Goal: Contribute content

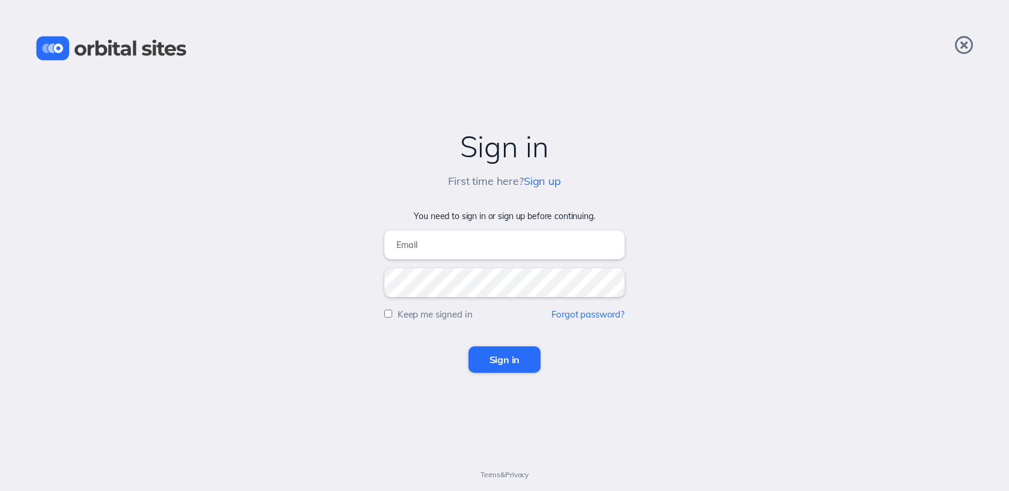
type input "[EMAIL_ADDRESS][DOMAIN_NAME]"
click at [488, 362] on input "Sign in" at bounding box center [505, 360] width 73 height 26
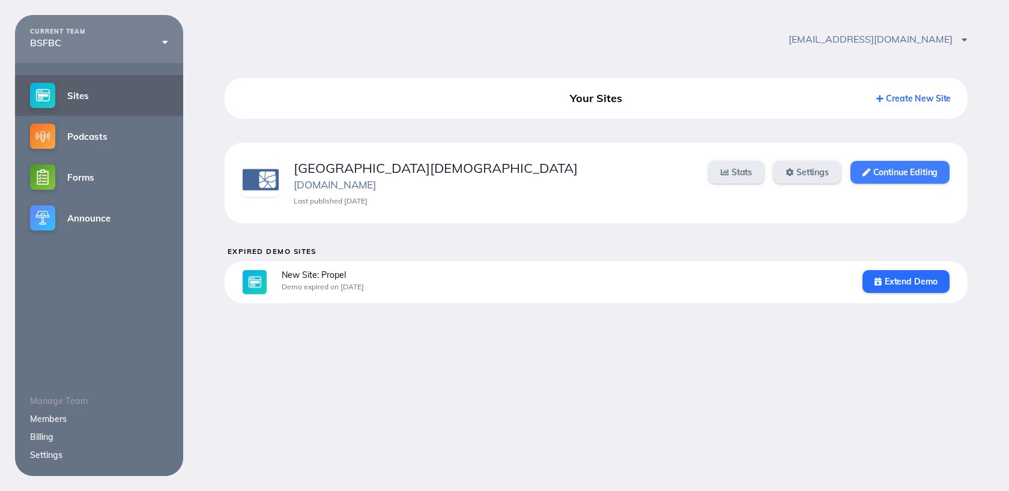
click at [900, 173] on link "Continue Editing" at bounding box center [900, 172] width 99 height 23
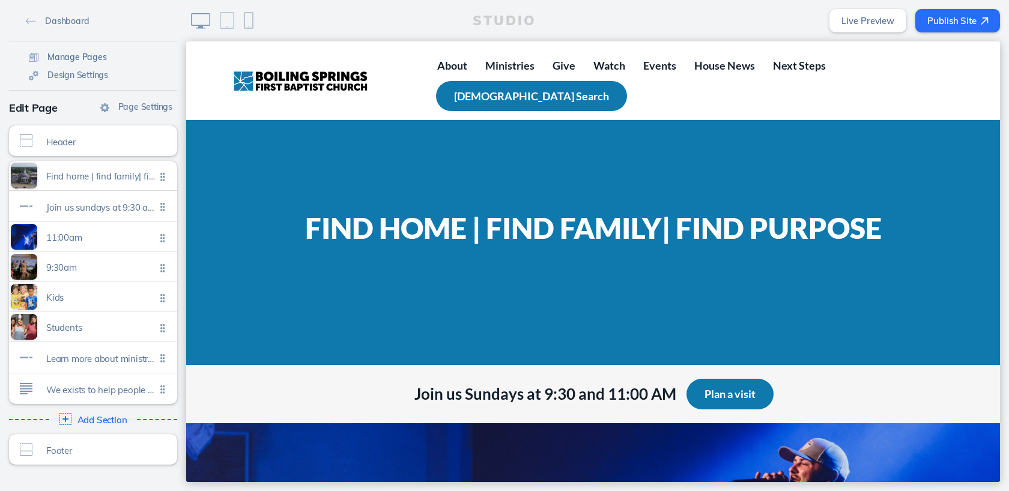
click at [70, 59] on span "Manage Pages" at bounding box center [76, 57] width 59 height 11
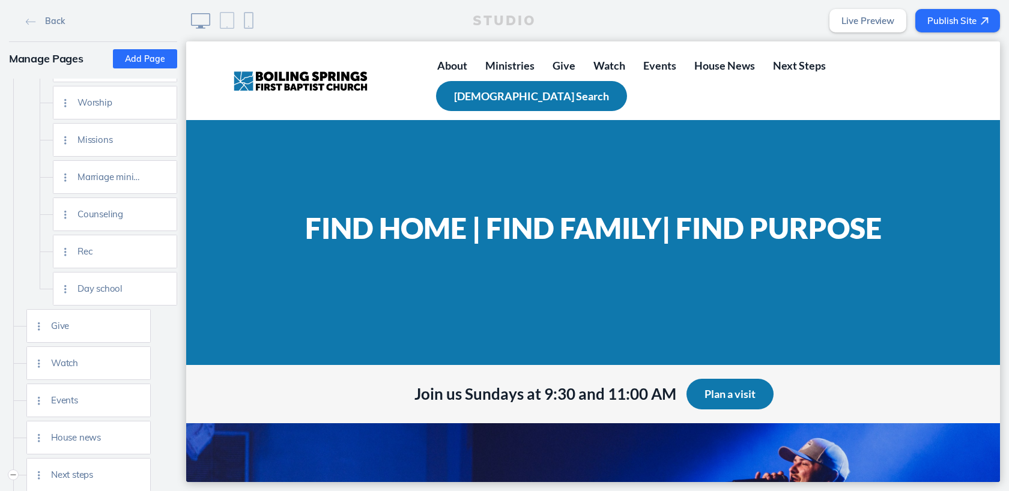
scroll to position [404, 0]
click at [136, 403] on img at bounding box center [136, 401] width 9 height 9
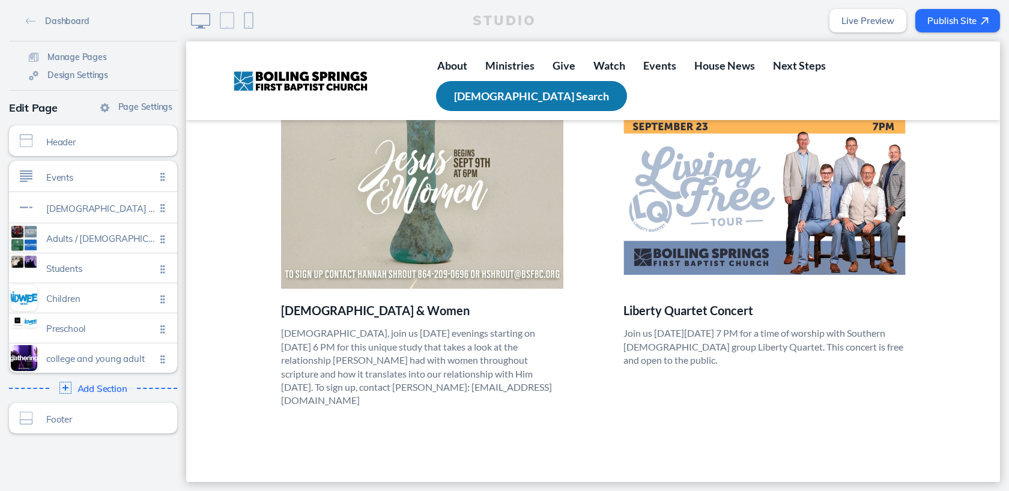
scroll to position [1391, 0]
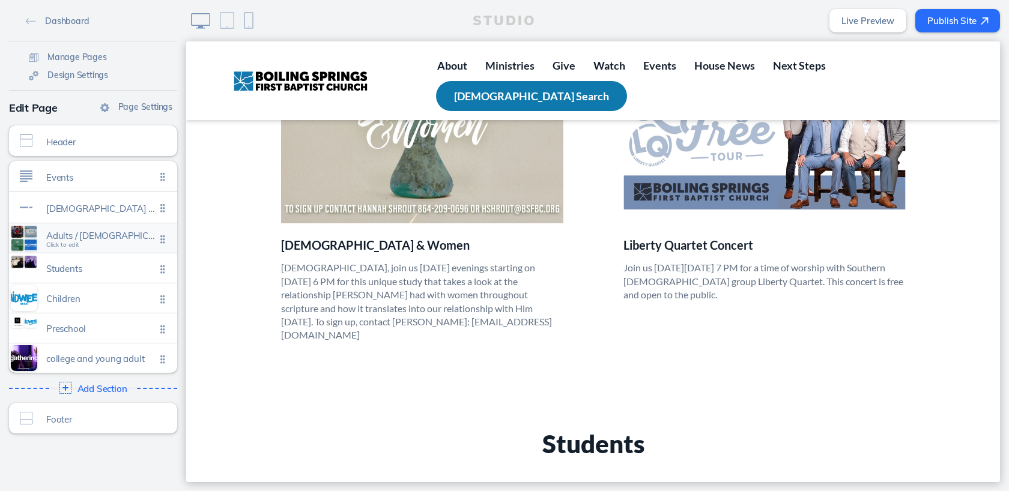
click at [59, 248] on span "Click to edit" at bounding box center [62, 245] width 33 height 7
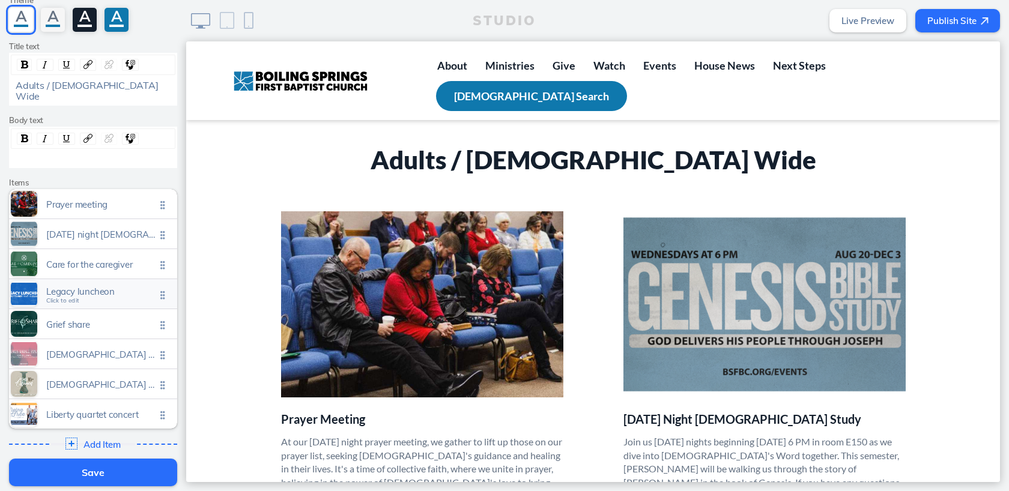
scroll to position [192, 0]
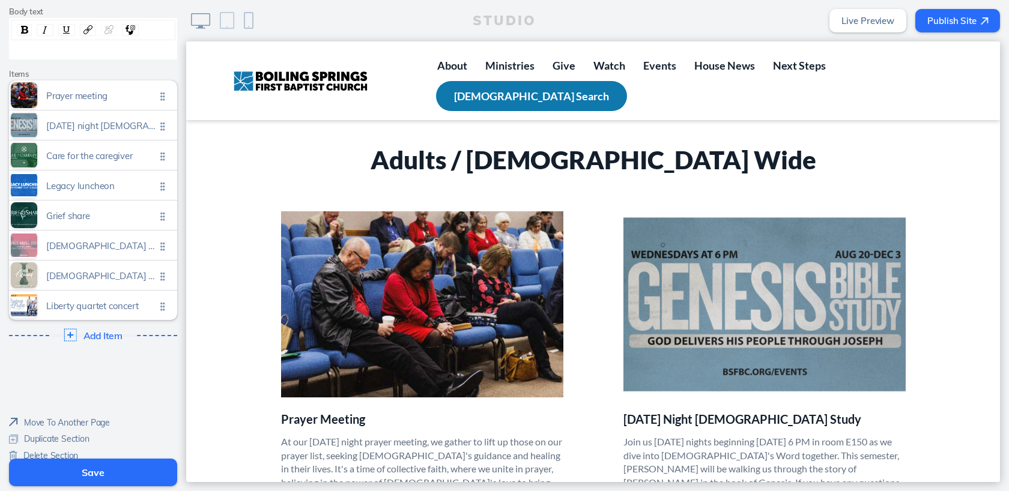
click at [71, 329] on img at bounding box center [70, 335] width 13 height 13
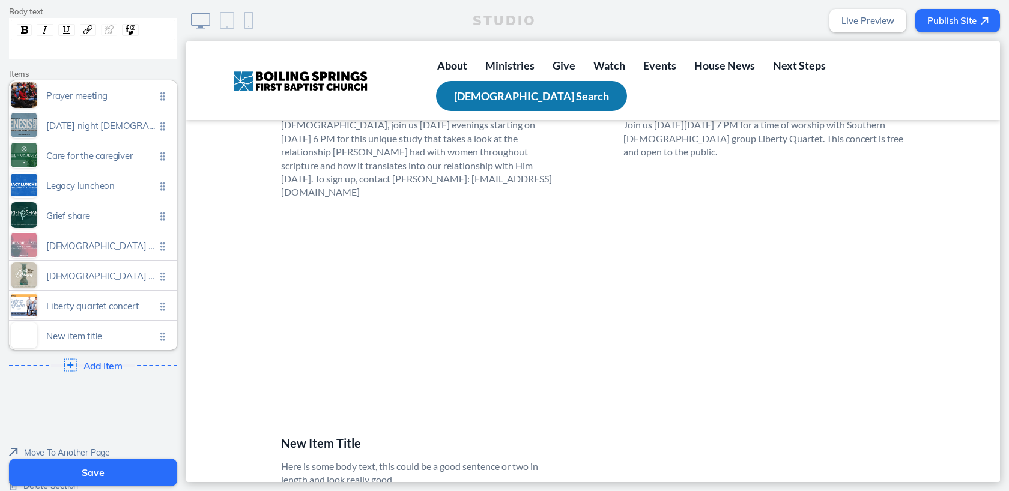
scroll to position [1540, 0]
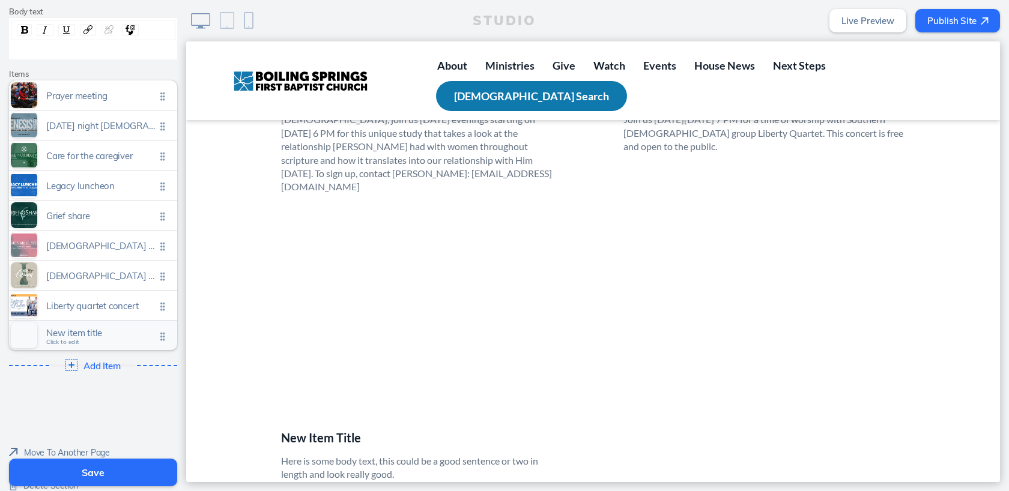
click at [73, 339] on span "Click to edit" at bounding box center [62, 342] width 33 height 7
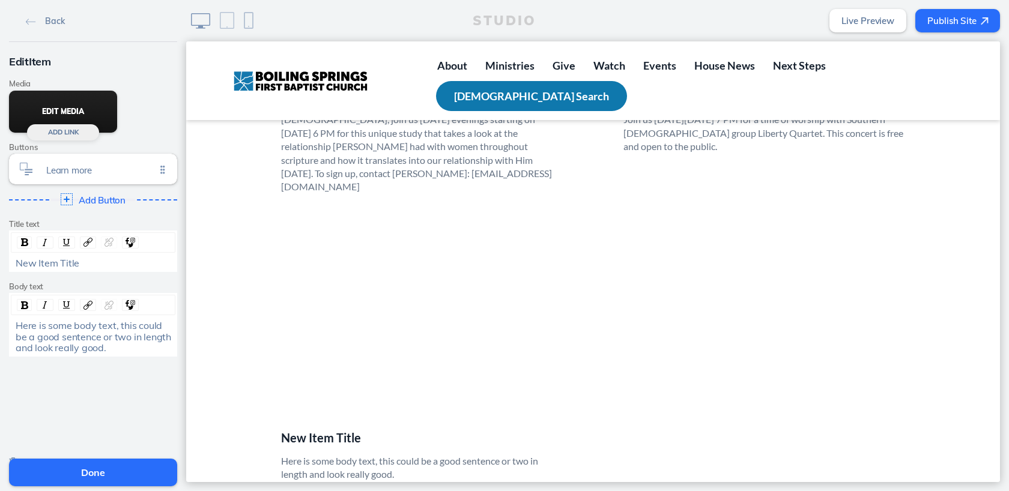
click at [71, 111] on button "Edit Media" at bounding box center [63, 112] width 108 height 42
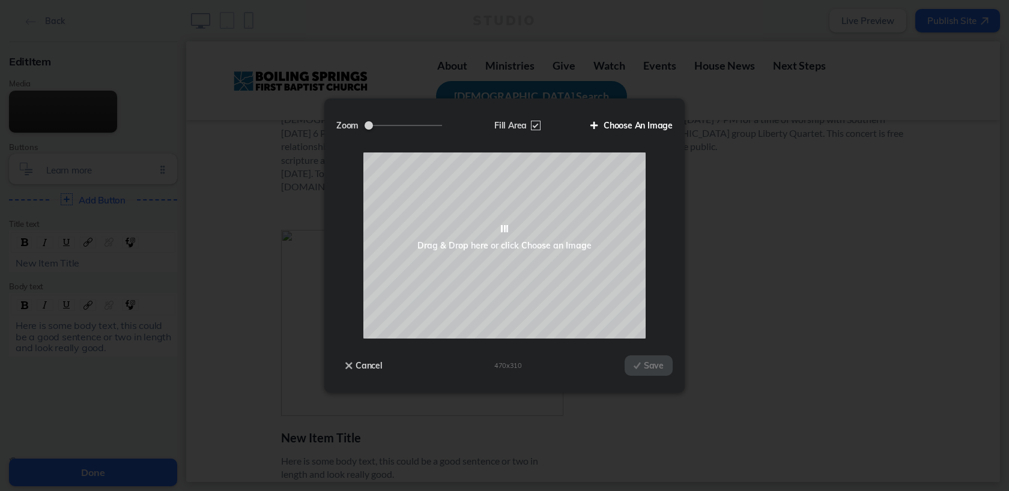
click at [647, 129] on label "Choose An Image" at bounding box center [627, 125] width 91 height 20
click at [0, 0] on input "Choose An Image" at bounding box center [0, 0] width 0 height 0
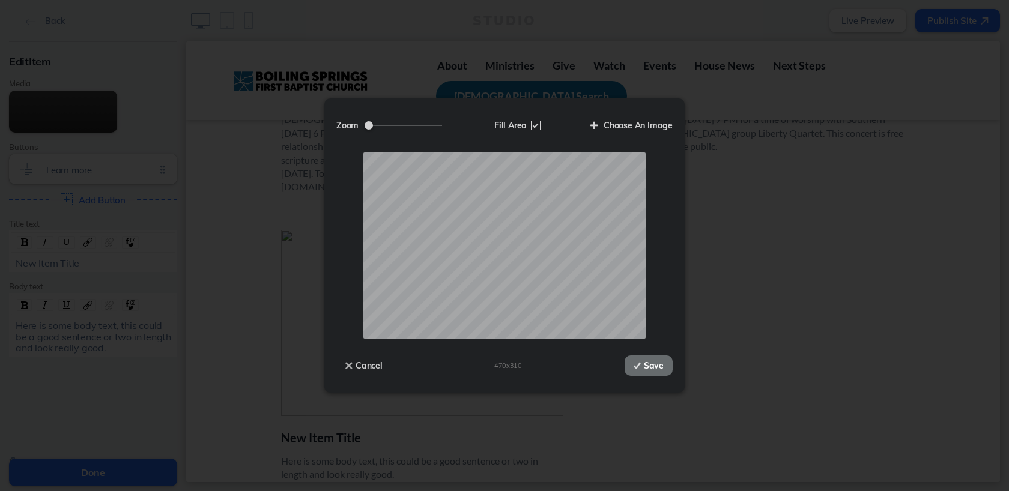
click at [646, 364] on button "Save" at bounding box center [649, 366] width 48 height 20
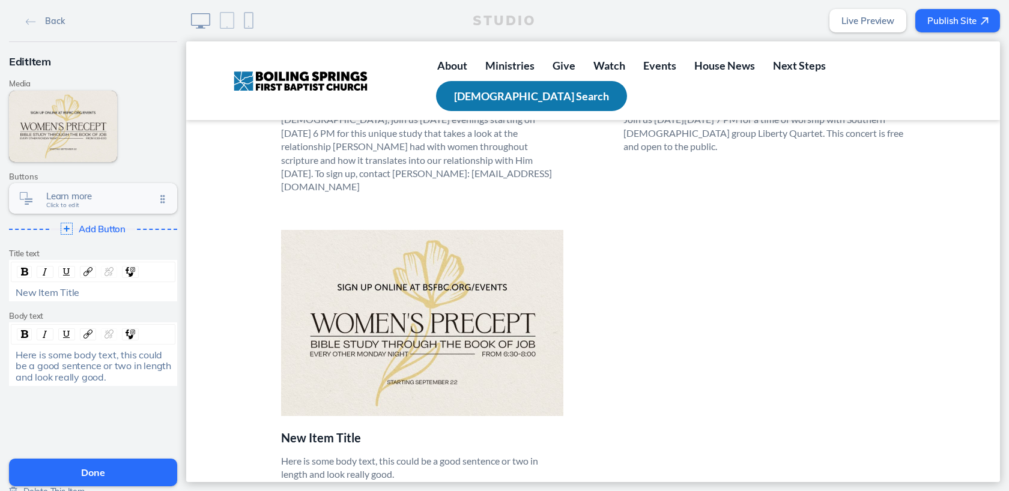
click at [70, 204] on span "Click to edit" at bounding box center [62, 205] width 33 height 7
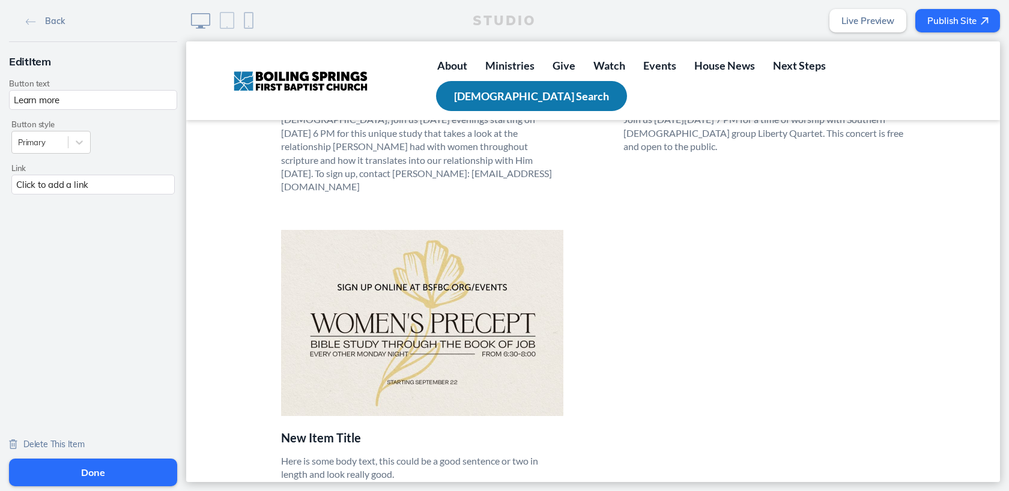
click at [74, 99] on input "Learn more" at bounding box center [93, 100] width 168 height 20
type input "Sign Up"
click at [58, 186] on div "Click to add a link" at bounding box center [92, 185] width 163 height 20
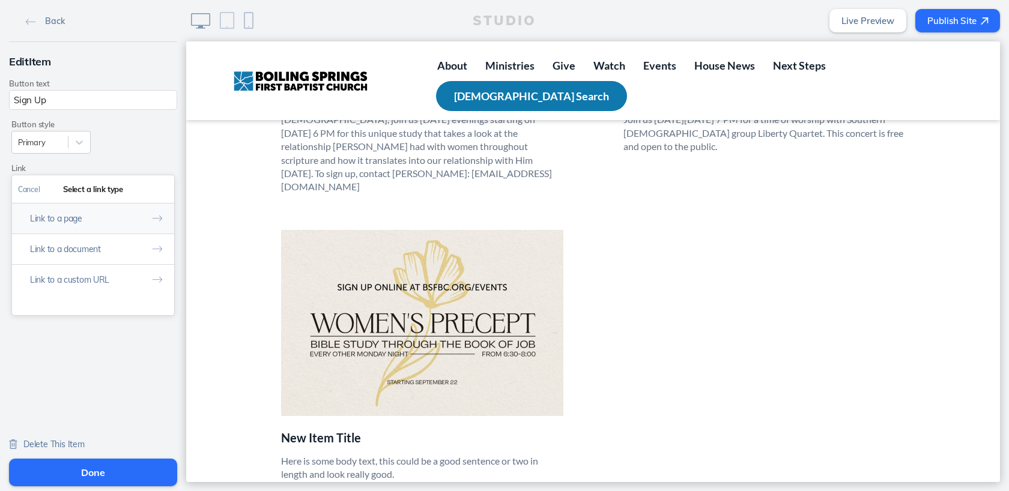
click at [64, 216] on button "Link to a page" at bounding box center [93, 218] width 162 height 31
click at [163, 185] on button "Done" at bounding box center [159, 189] width 29 height 27
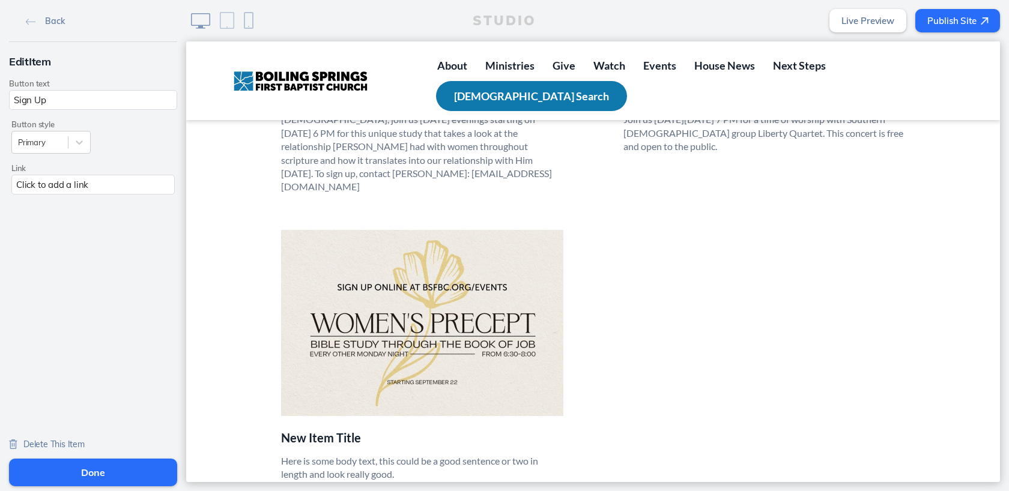
click at [70, 190] on div "Click to add a link" at bounding box center [92, 185] width 163 height 20
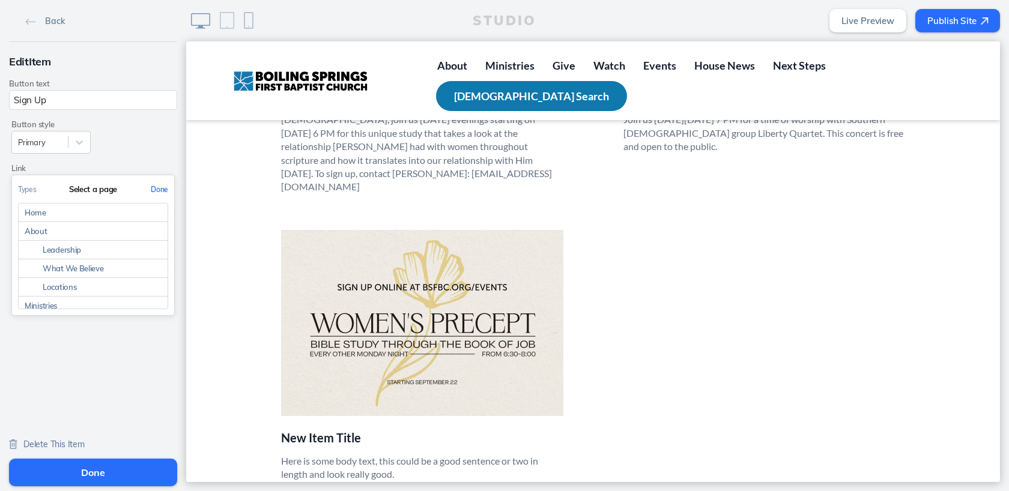
click at [163, 189] on button "Done" at bounding box center [159, 189] width 29 height 27
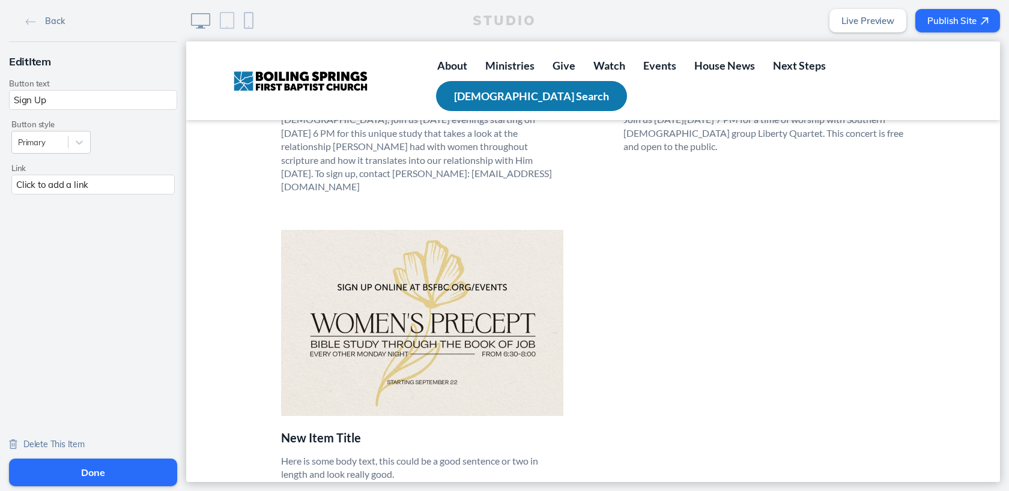
click at [22, 187] on div "Click to add a link" at bounding box center [92, 185] width 163 height 20
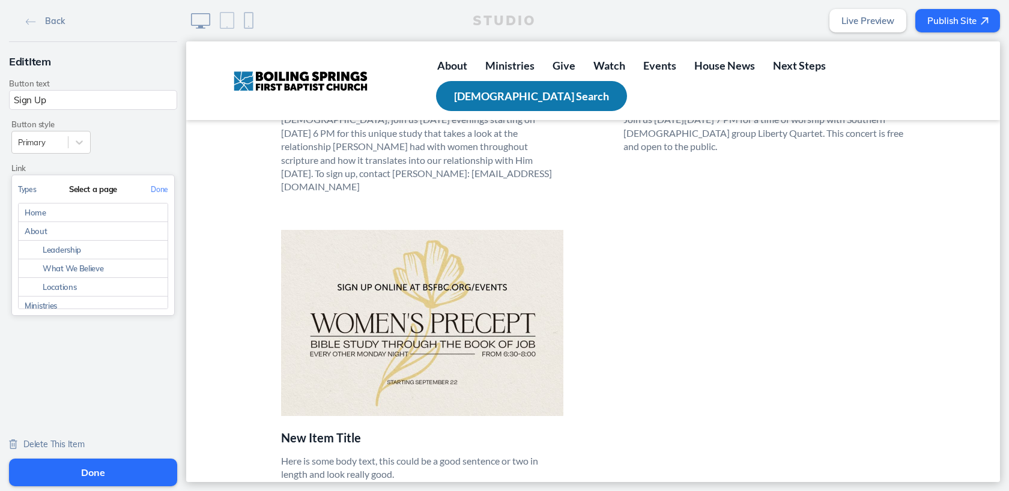
click at [25, 191] on button "Types" at bounding box center [27, 189] width 31 height 27
click at [42, 278] on button "Link to a custom URL" at bounding box center [93, 279] width 162 height 31
click at [32, 238] on input "text" at bounding box center [93, 240] width 150 height 20
paste input "[URL][DOMAIN_NAME]"
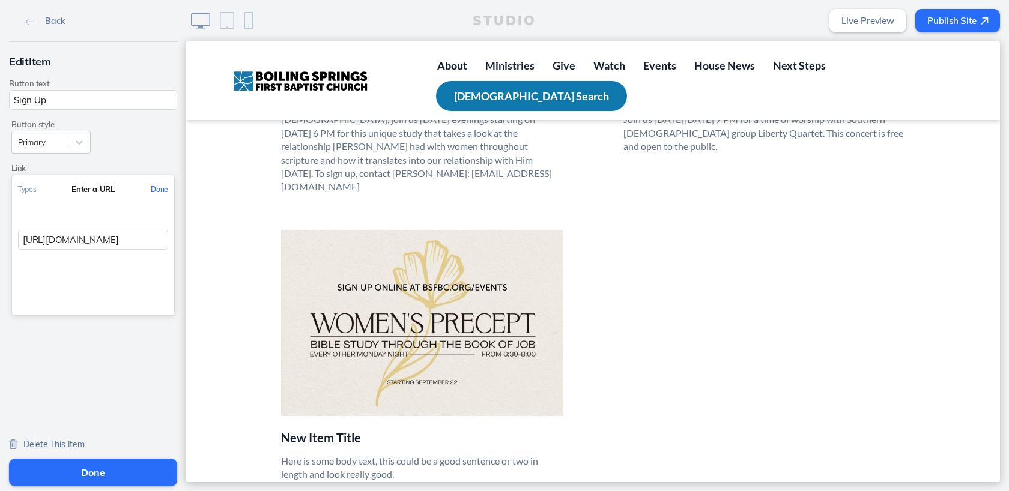
type input "[URL][DOMAIN_NAME]"
click at [163, 187] on button "Done" at bounding box center [159, 189] width 29 height 27
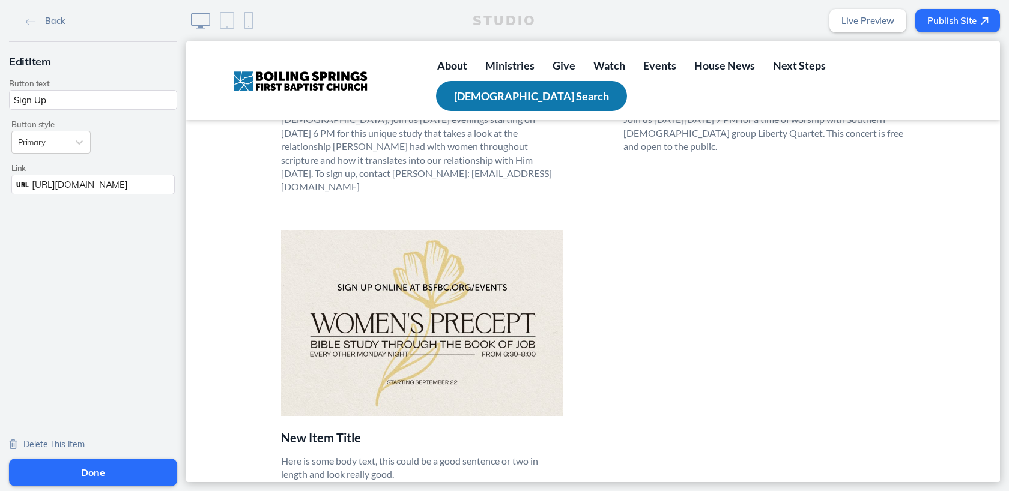
click at [95, 466] on button "Done" at bounding box center [93, 473] width 168 height 28
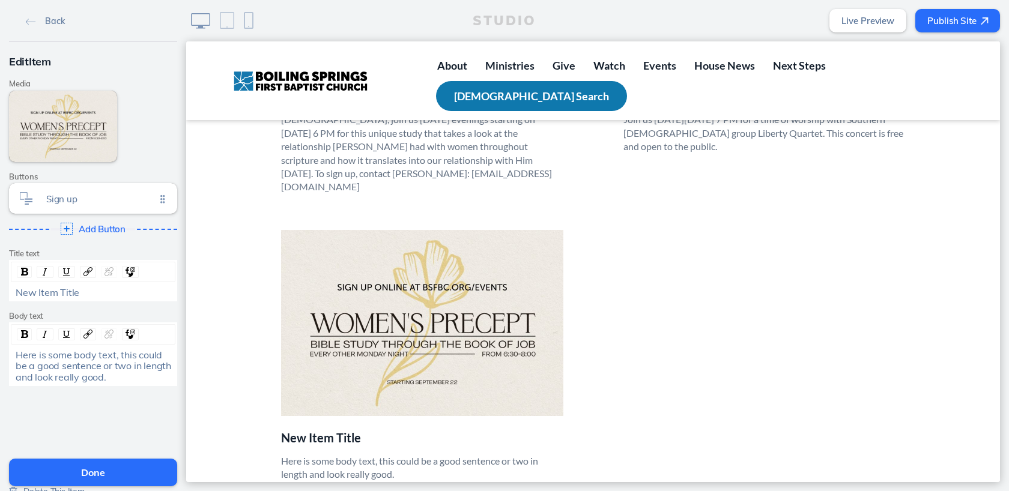
click at [55, 292] on span "New Item Title" at bounding box center [48, 293] width 64 height 12
click at [43, 366] on span "Here is some body text, this could be a good sentence or two in length and look…" at bounding box center [95, 366] width 158 height 34
drag, startPoint x: 15, startPoint y: 356, endPoint x: 123, endPoint y: 381, distance: 110.5
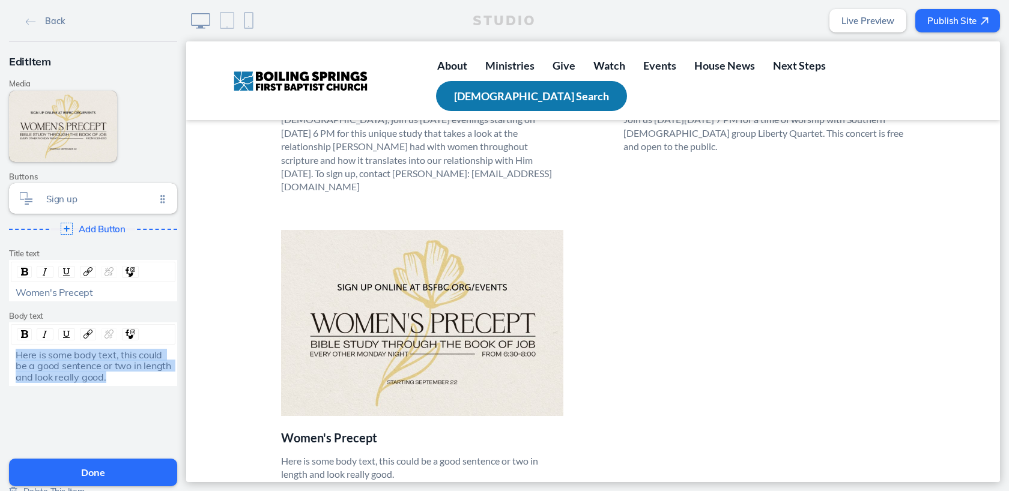
click at [123, 381] on div "Here is some body text, this could be a good sentence or two in length and look…" at bounding box center [94, 366] width 156 height 33
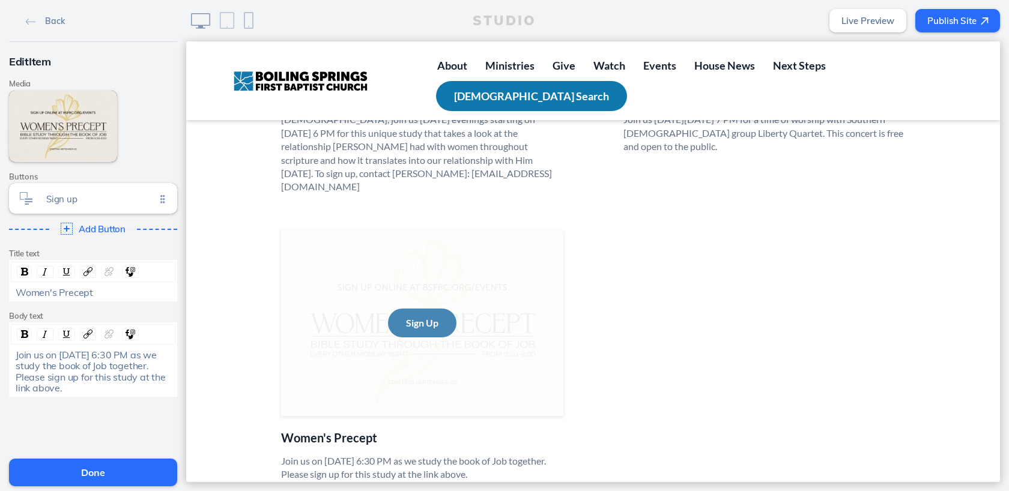
click at [422, 309] on button "Sign Up" at bounding box center [422, 323] width 68 height 29
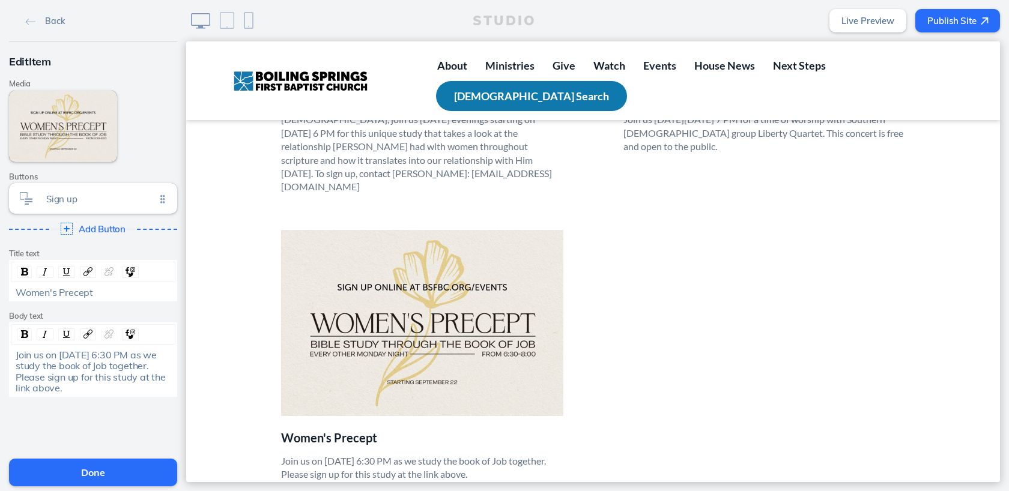
click at [89, 476] on button "Done" at bounding box center [93, 473] width 168 height 28
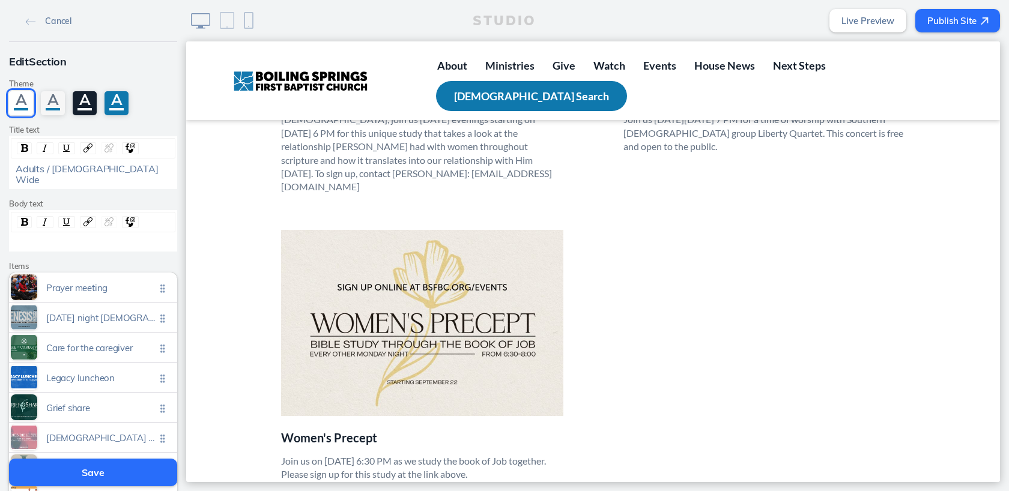
click at [100, 472] on button "Save" at bounding box center [93, 473] width 168 height 28
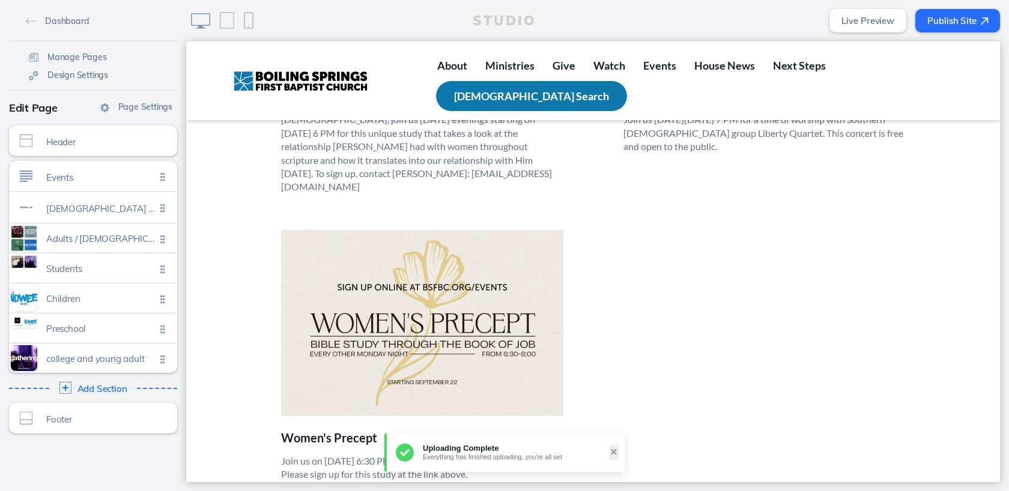
click at [971, 20] on button "Publish Site" at bounding box center [958, 20] width 85 height 23
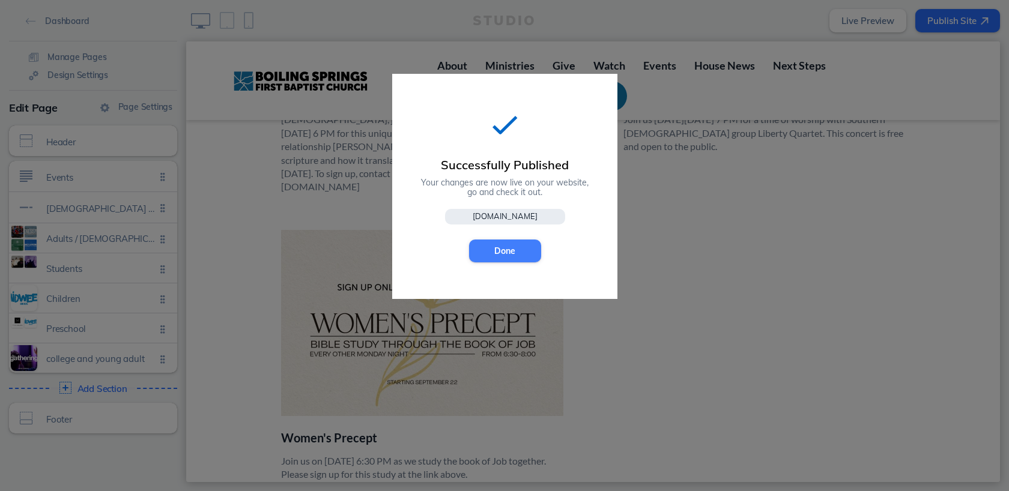
click at [512, 249] on button "Done" at bounding box center [505, 251] width 72 height 23
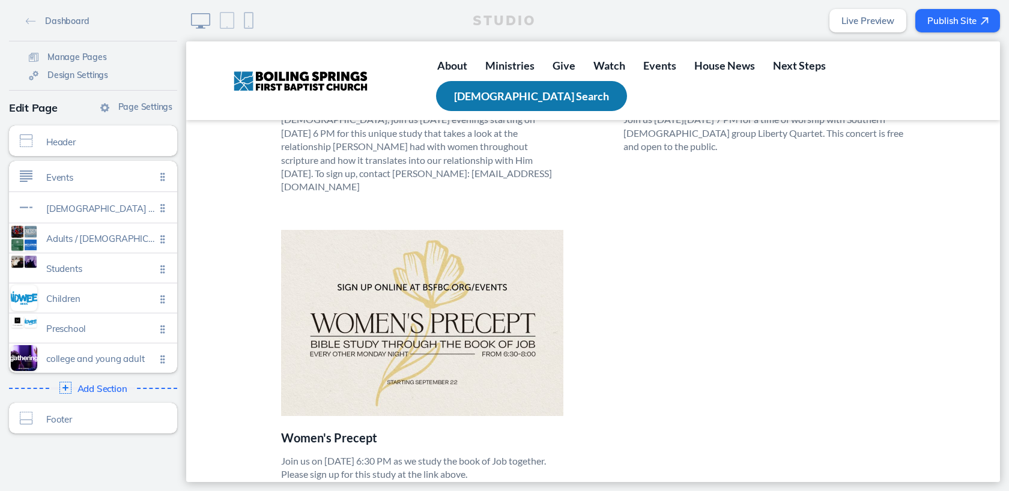
click at [950, 26] on button "Publish Site" at bounding box center [958, 20] width 85 height 23
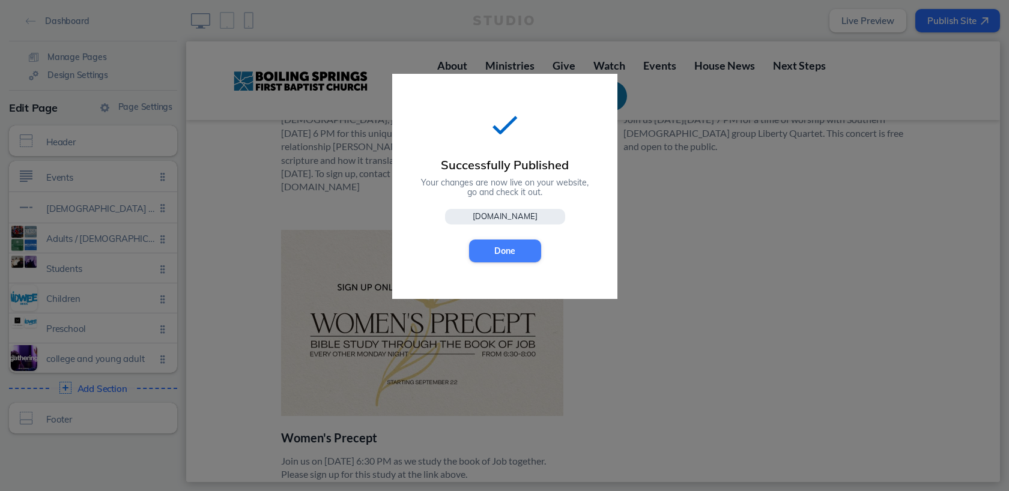
click at [499, 253] on button "Done" at bounding box center [505, 251] width 72 height 23
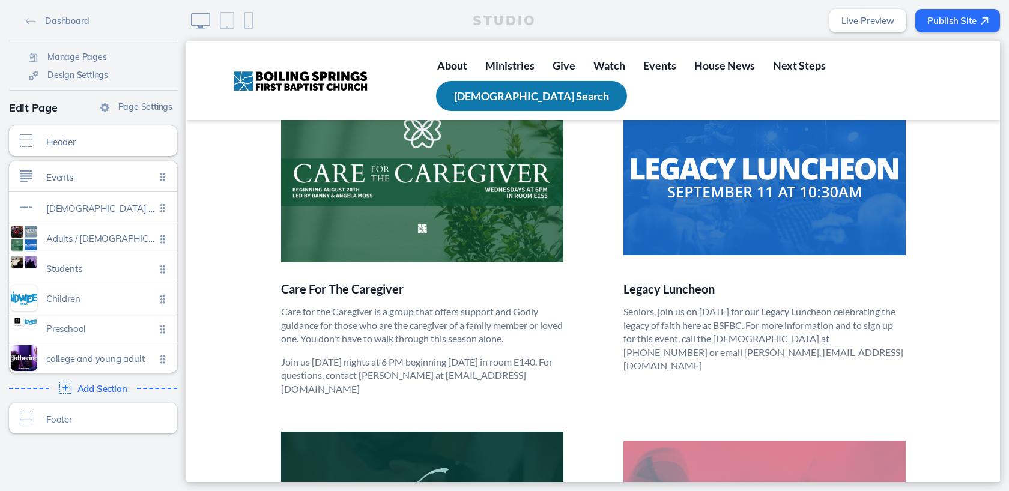
scroll to position [688, 0]
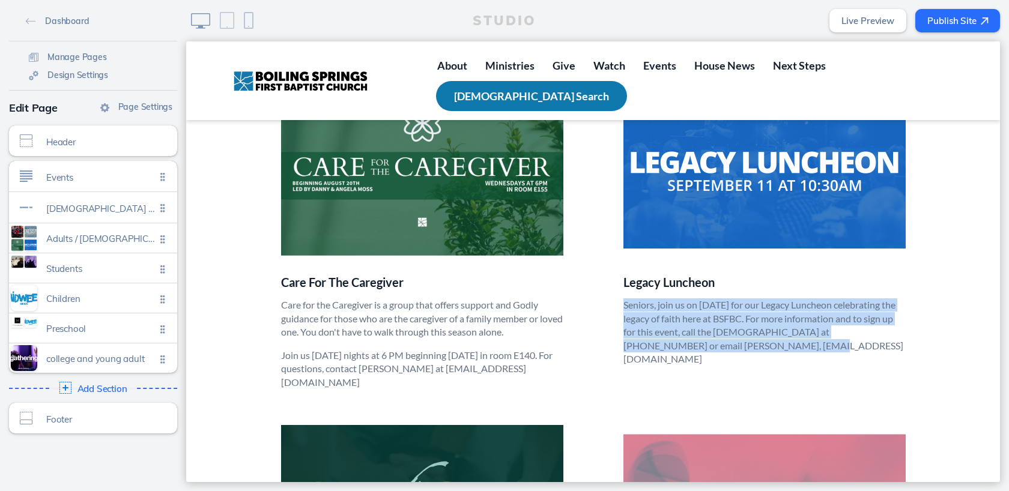
drag, startPoint x: 624, startPoint y: 306, endPoint x: 765, endPoint y: 344, distance: 146.0
click at [765, 344] on p "Seniors, join us on [DATE] for our Legacy Luncheon celebrating the legacy of fa…" at bounding box center [765, 332] width 282 height 67
copy p "Seniors, join us on [DATE] for our Legacy Luncheon celebrating the legacy of fa…"
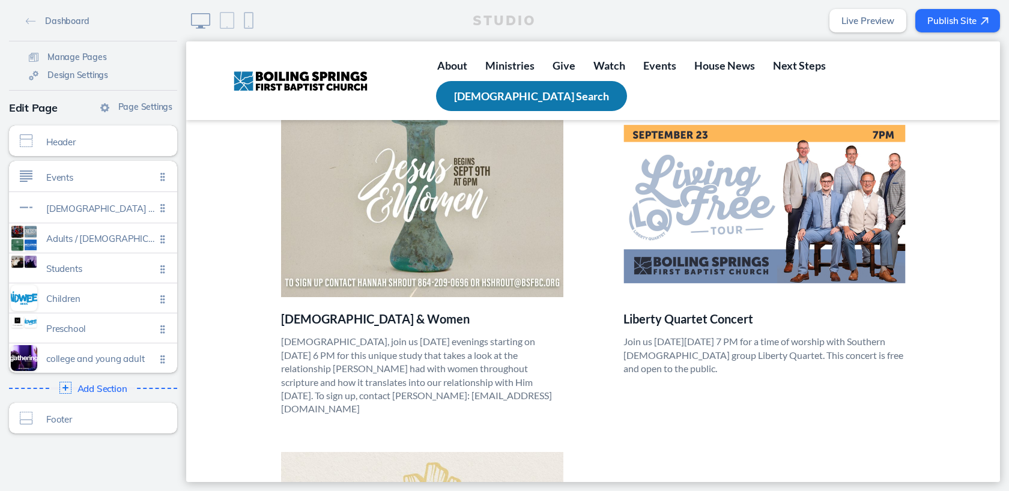
scroll to position [1320, 0]
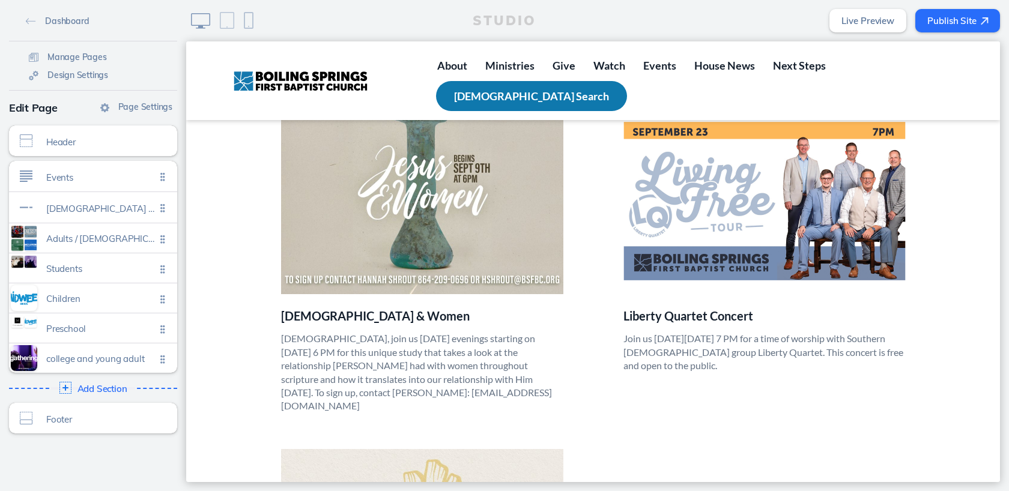
drag, startPoint x: 624, startPoint y: 311, endPoint x: 690, endPoint y: 347, distance: 75.6
click at [690, 347] on li "Liberty Quartet Concert Join us [DATE][DATE] 7 PM for a time of worship with So…" at bounding box center [765, 260] width 342 height 305
copy p "Join us [DATE][DATE] 7 PM for a time of worship with Southern [DEMOGRAPHIC_DATA…"
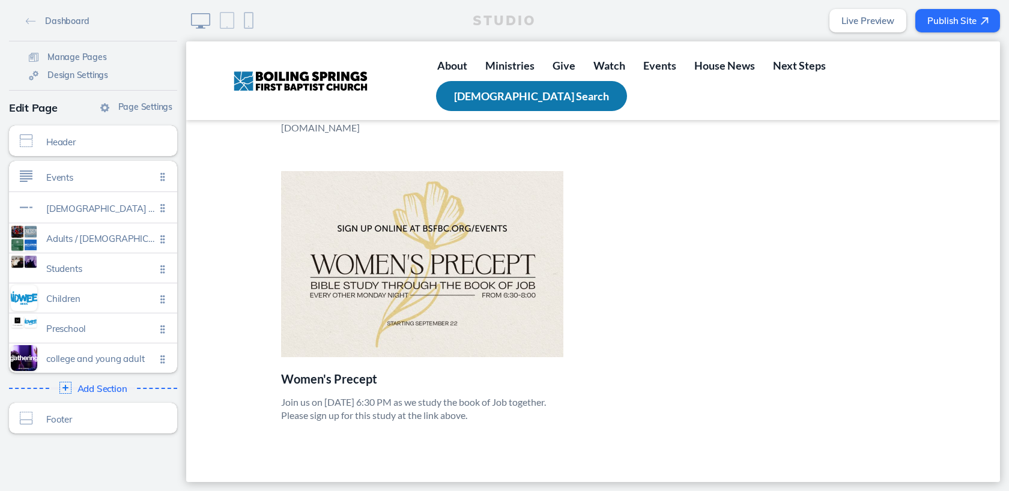
scroll to position [1647, 0]
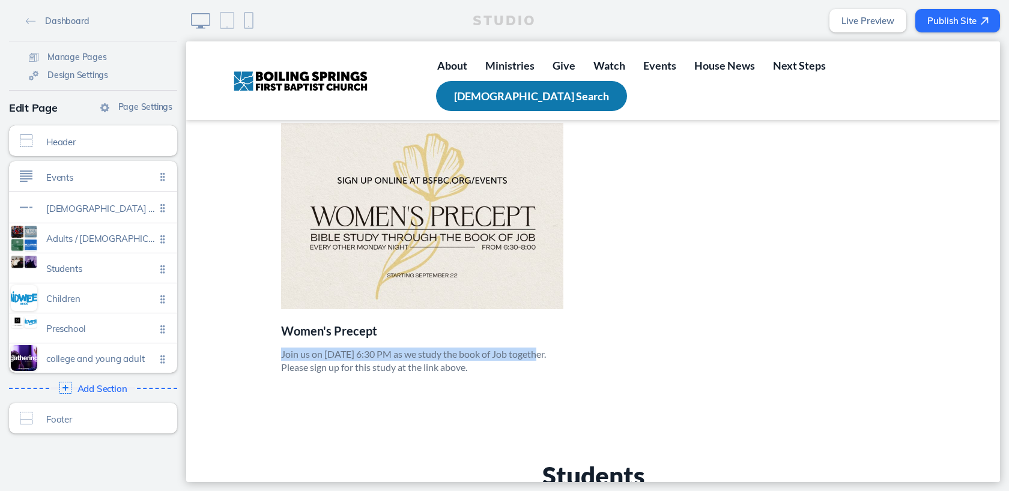
drag, startPoint x: 281, startPoint y: 314, endPoint x: 548, endPoint y: 318, distance: 266.8
click at [548, 348] on p "Join us on [DATE] 6:30 PM as we study the book of Job together. Please sign up …" at bounding box center [422, 361] width 282 height 27
click at [512, 348] on p "Join us on [DATE] 6:30 PM as we study the book of Job together. Please sign up …" at bounding box center [422, 361] width 282 height 27
drag, startPoint x: 281, startPoint y: 315, endPoint x: 519, endPoint y: 328, distance: 238.3
click at [519, 348] on p "Join us on [DATE] 6:30 PM as we study the book of Job together. Please sign up …" at bounding box center [422, 361] width 282 height 27
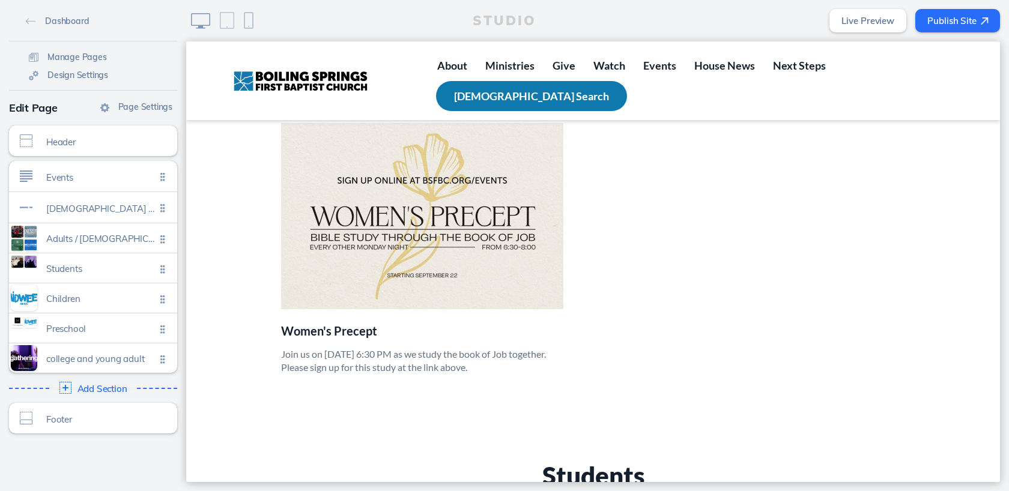
copy p "Join us on [DATE] 6:30 PM as we study the book of Job together. Please sign up …"
